Goal: Download file/media

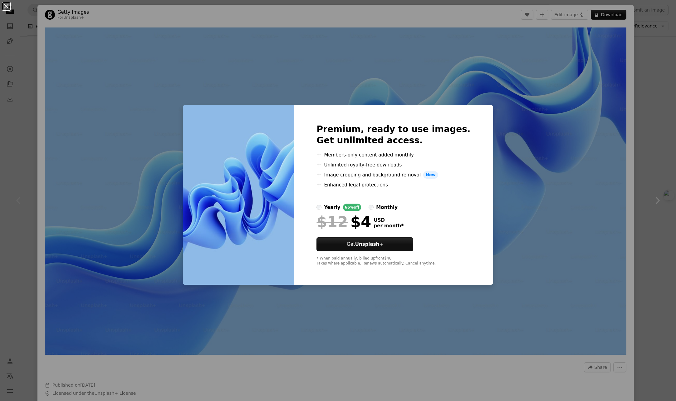
click at [6, 4] on button "An X shape" at bounding box center [5, 5] width 7 height 7
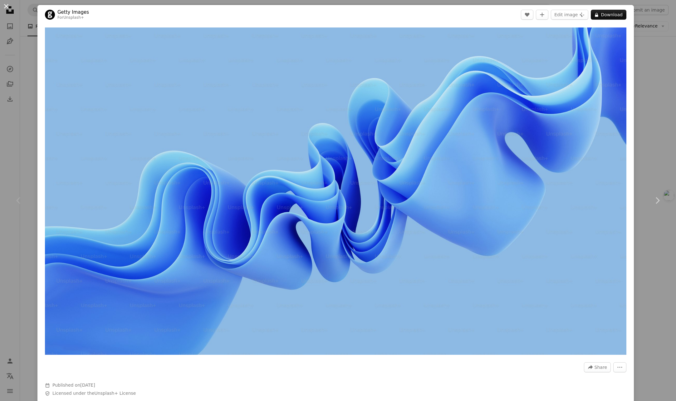
click at [8, 6] on button "An X shape" at bounding box center [5, 5] width 7 height 7
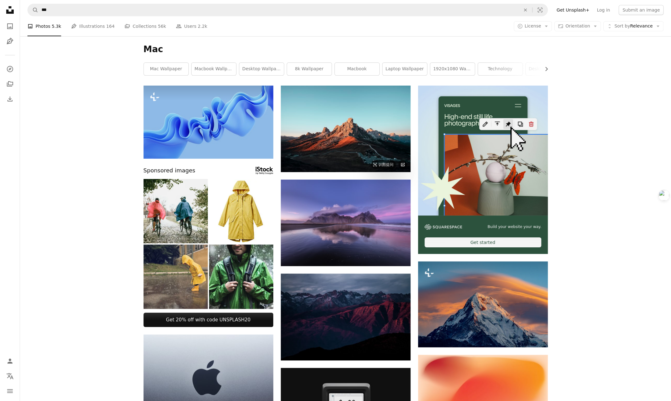
scroll to position [135, 0]
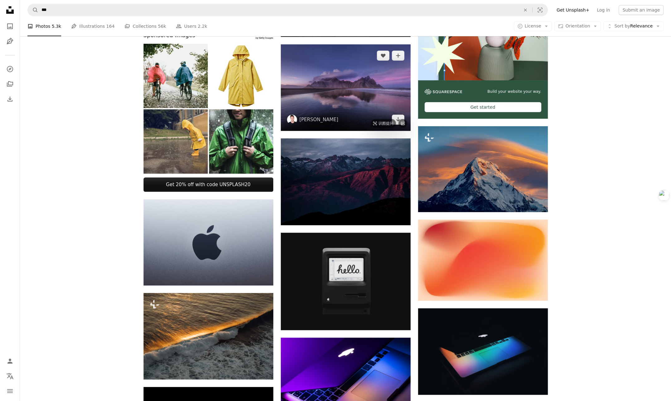
click at [345, 87] on img at bounding box center [346, 87] width 130 height 86
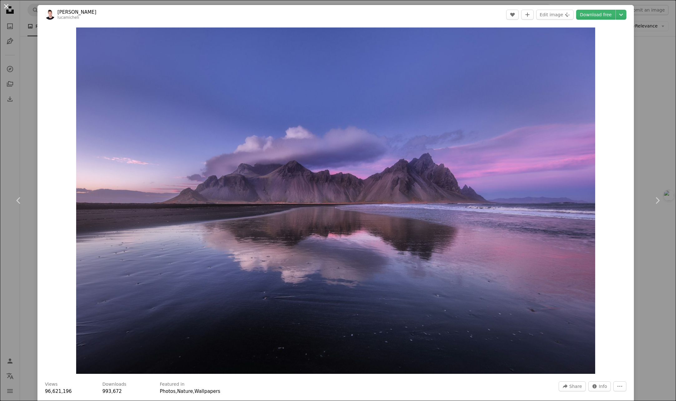
click at [4, 4] on button "An X shape" at bounding box center [5, 5] width 7 height 7
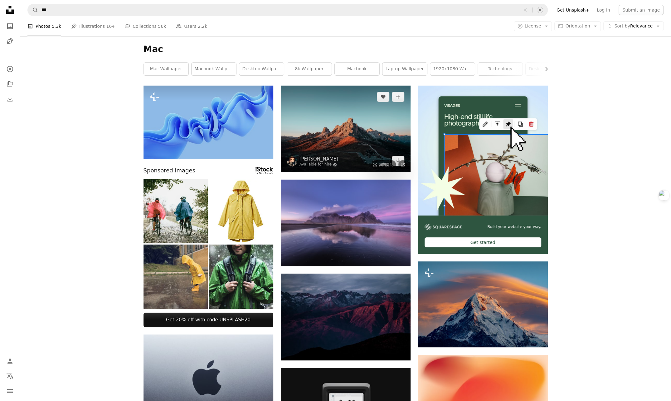
click at [361, 137] on img at bounding box center [346, 129] width 130 height 86
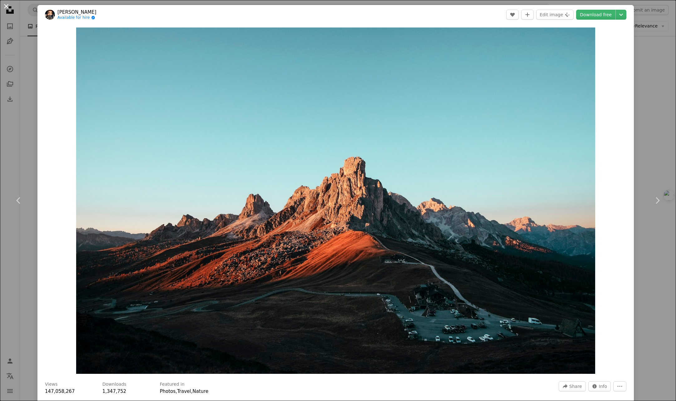
click at [2, 4] on button "An X shape" at bounding box center [5, 5] width 7 height 7
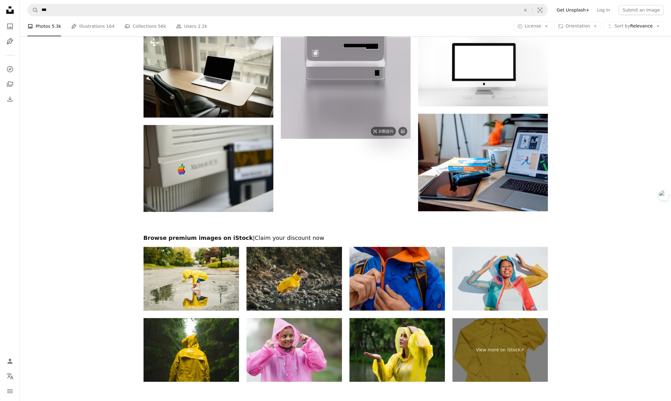
scroll to position [773, 0]
